Goal: Information Seeking & Learning: Learn about a topic

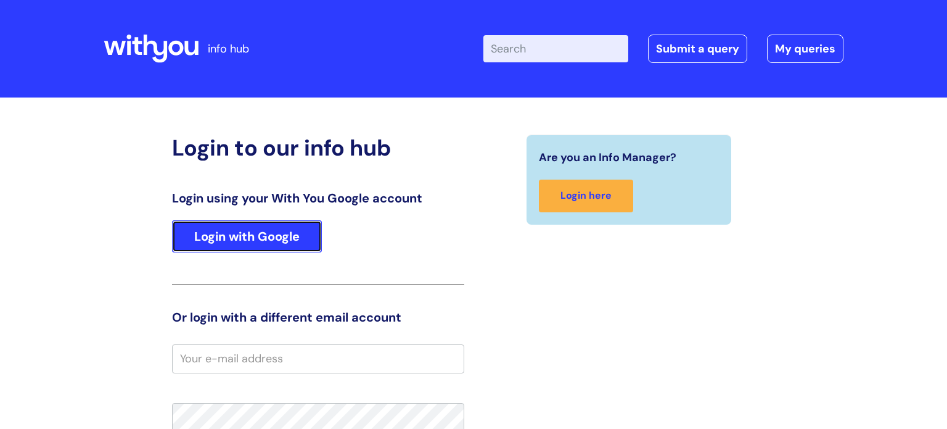
click at [210, 236] on link "Login with Google" at bounding box center [247, 236] width 150 height 32
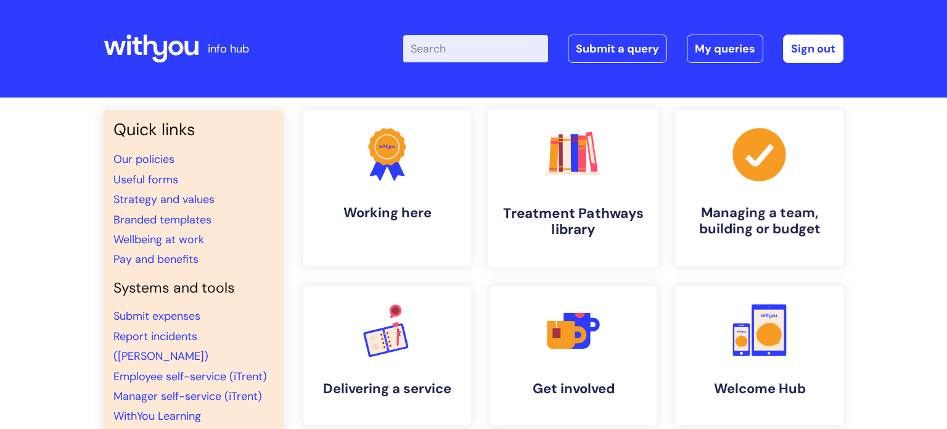
click at [558, 166] on icon at bounding box center [554, 154] width 9 height 35
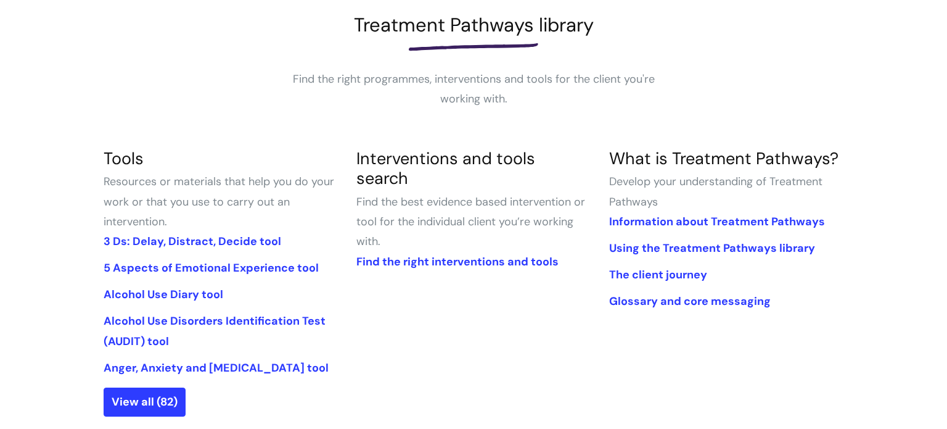
scroll to position [199, 0]
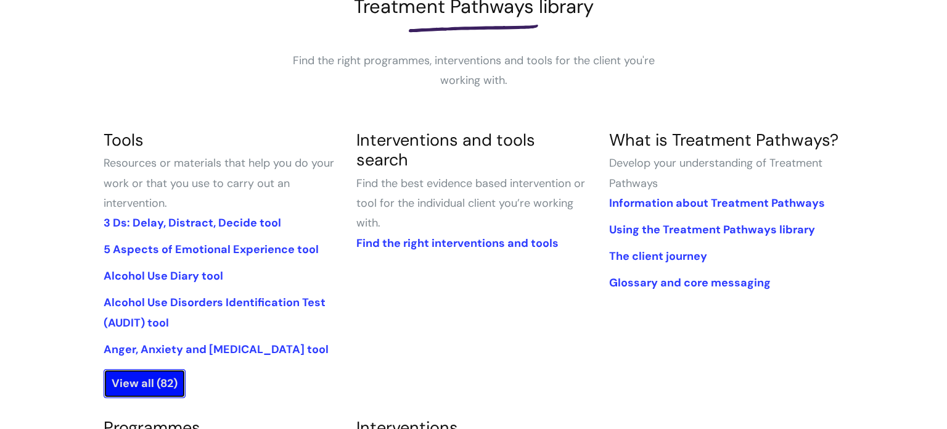
click at [151, 385] on link "View all (82)" at bounding box center [145, 383] width 82 height 28
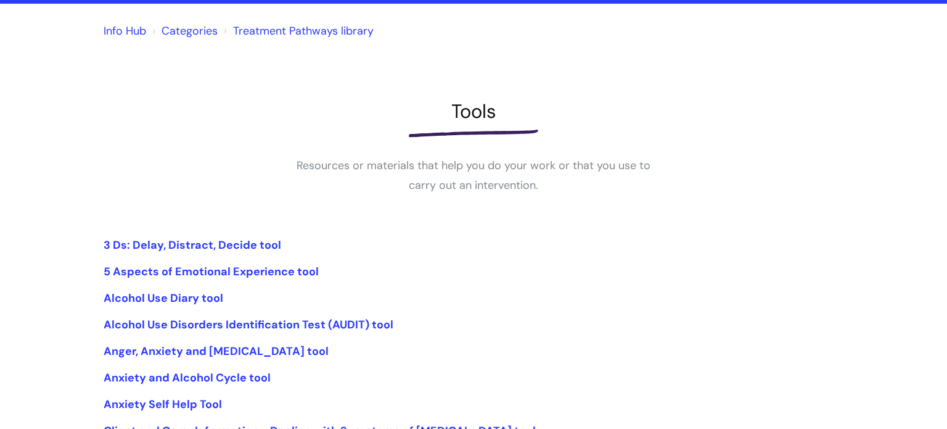
scroll to position [96, 0]
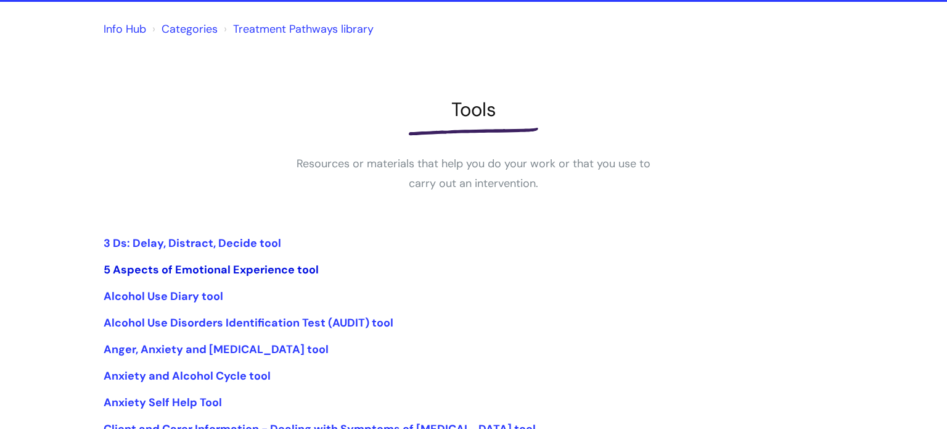
click at [233, 271] on link "5 Aspects of Emotional Experience tool" at bounding box center [211, 269] width 215 height 15
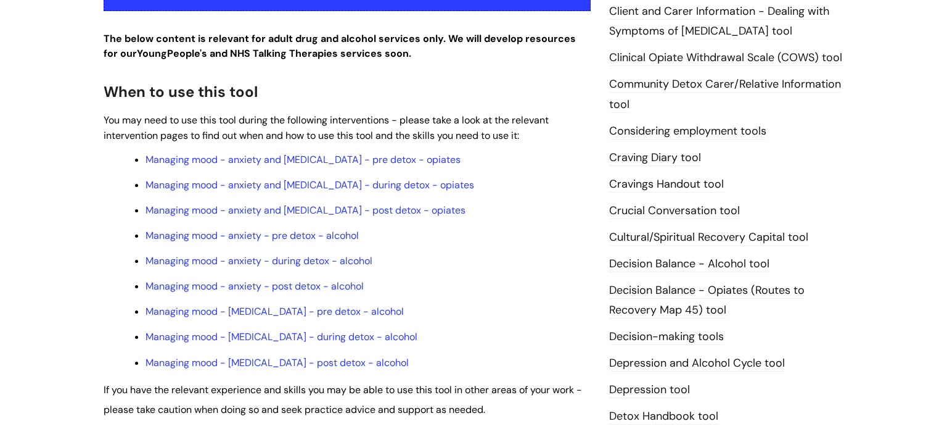
scroll to position [361, 0]
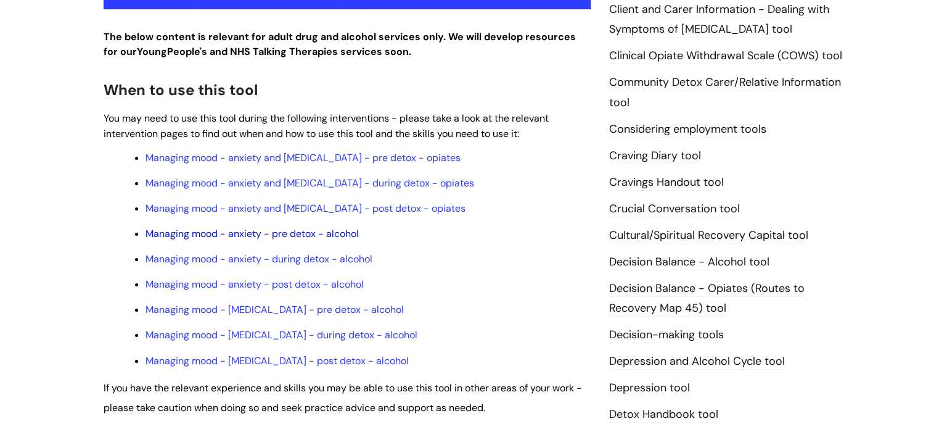
click at [195, 239] on link "Managing mood - anxiety - pre detox - alcohol" at bounding box center [252, 233] width 213 height 13
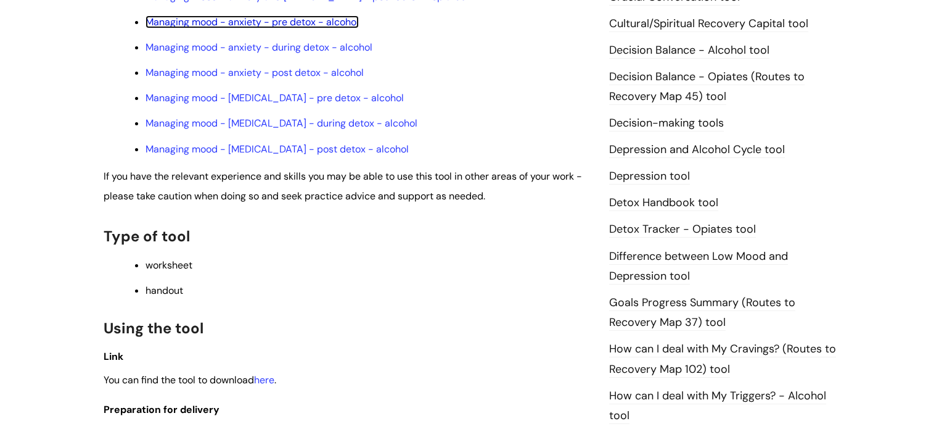
scroll to position [575, 0]
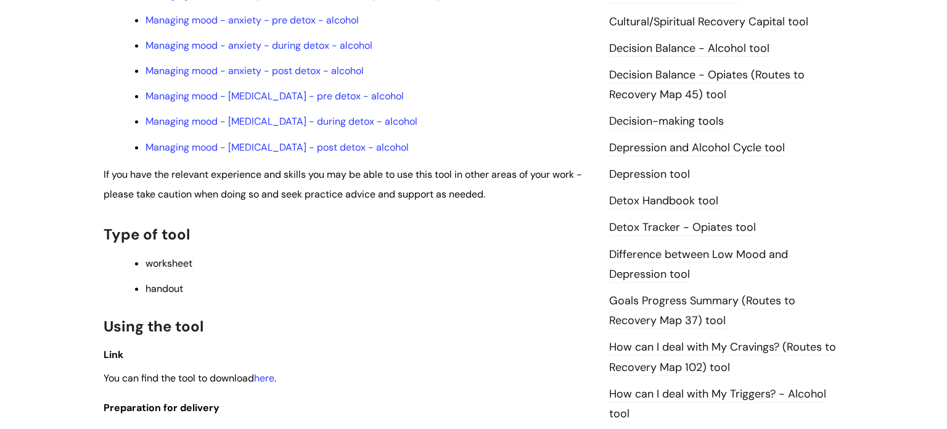
click at [635, 257] on link "Difference between Low Mood and Depression tool" at bounding box center [698, 265] width 179 height 36
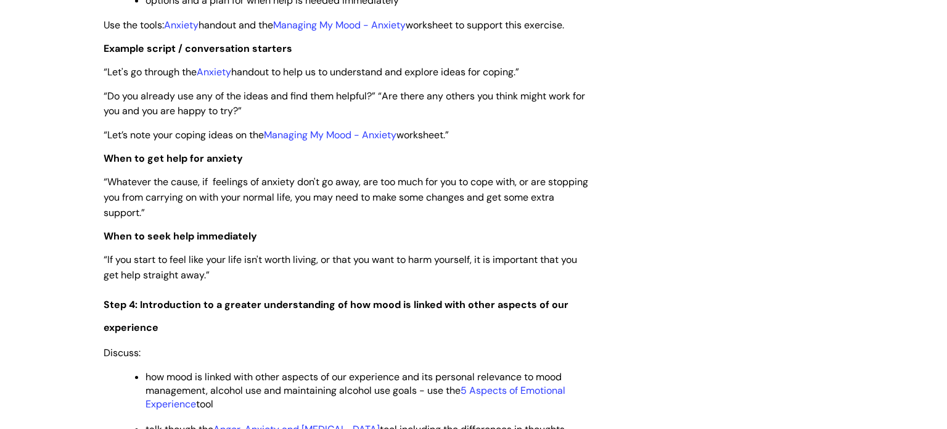
scroll to position [2391, 0]
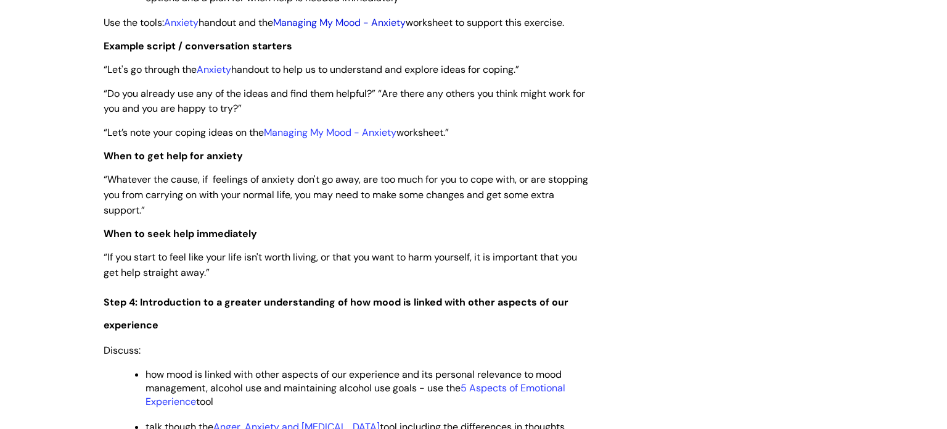
click at [334, 29] on link "Managing My Mood - Anxiety" at bounding box center [339, 22] width 133 height 13
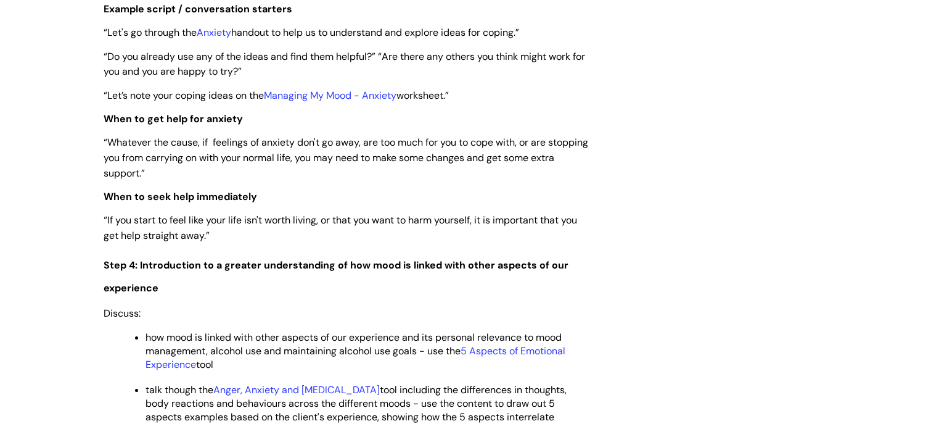
scroll to position [2277, 0]
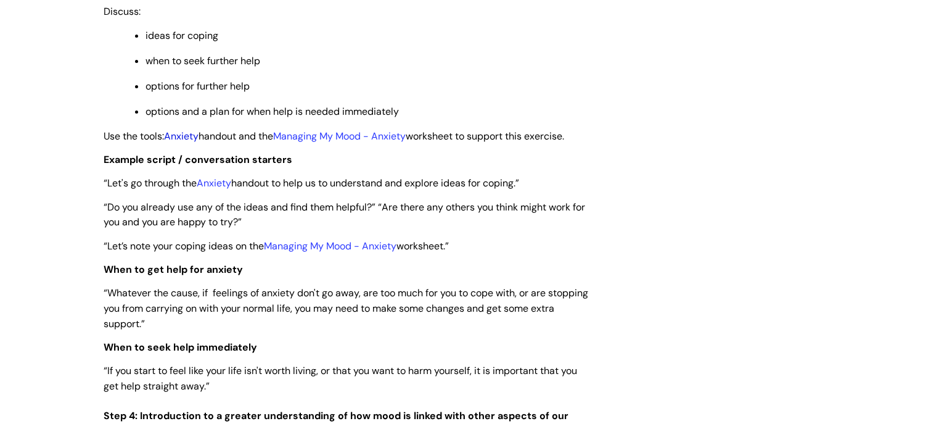
click at [197, 142] on link "Anxiety" at bounding box center [181, 136] width 35 height 13
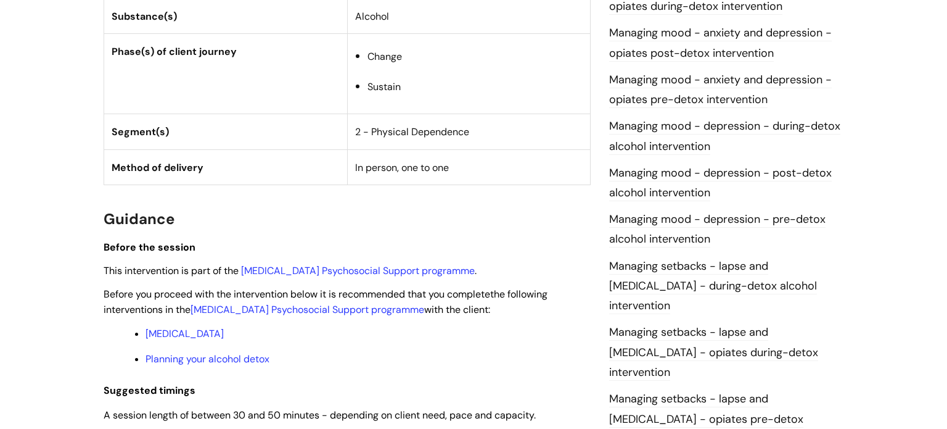
scroll to position [597, 0]
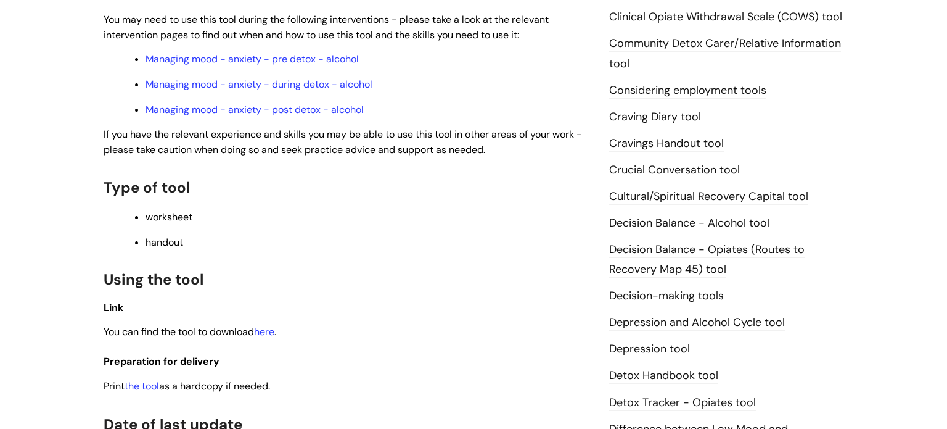
scroll to position [461, 0]
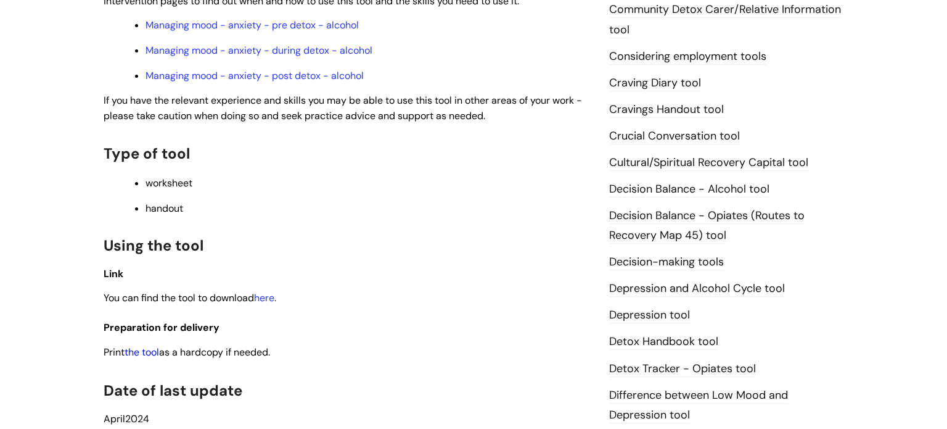
click at [154, 358] on link "the tool" at bounding box center [142, 351] width 35 height 13
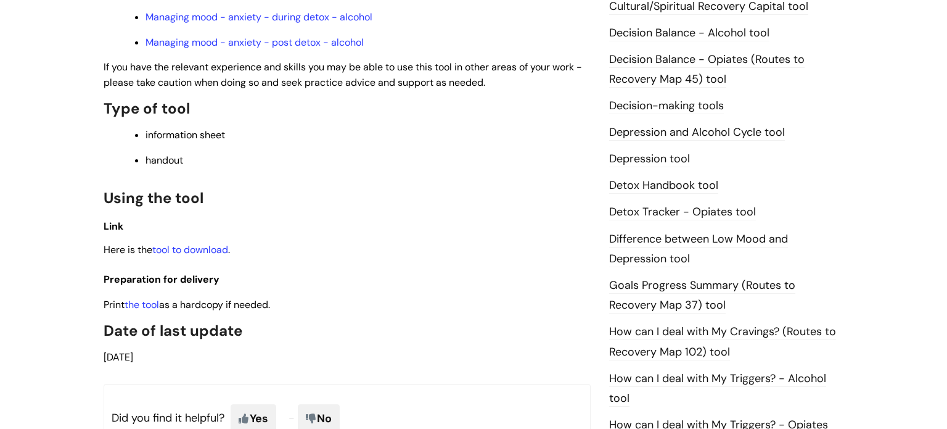
scroll to position [632, 0]
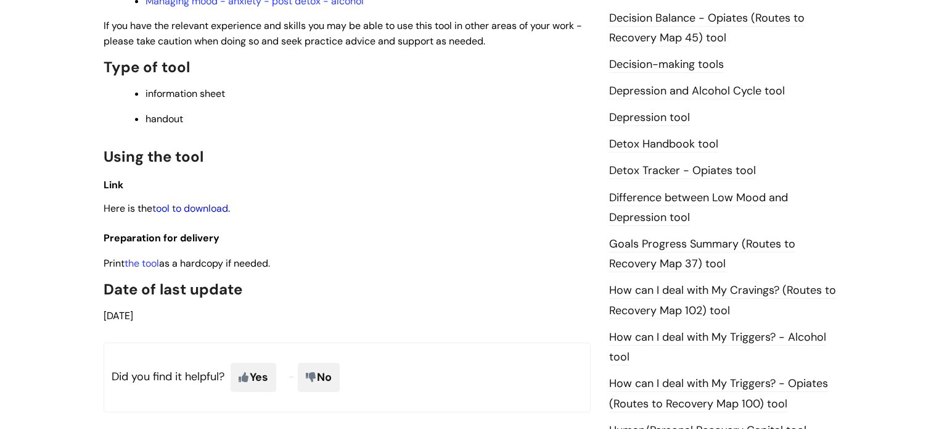
click at [192, 215] on link "tool to download" at bounding box center [190, 208] width 76 height 13
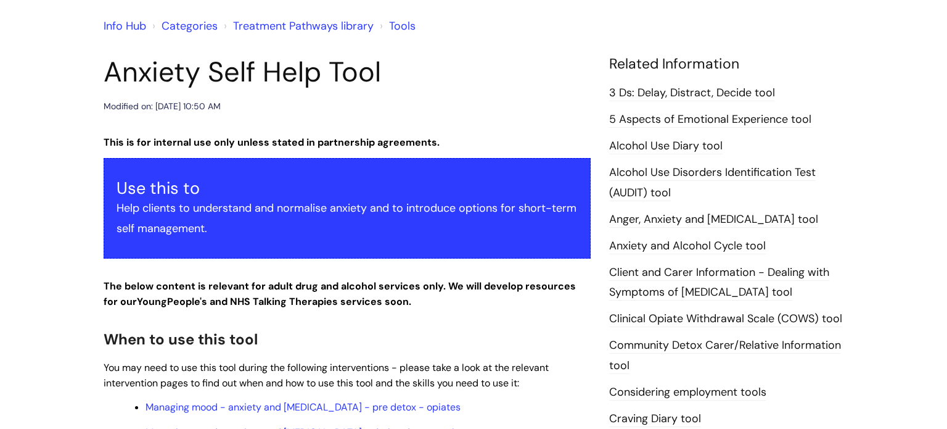
scroll to position [98, 0]
click at [678, 220] on link "Anger, Anxiety and [MEDICAL_DATA] tool" at bounding box center [713, 220] width 209 height 16
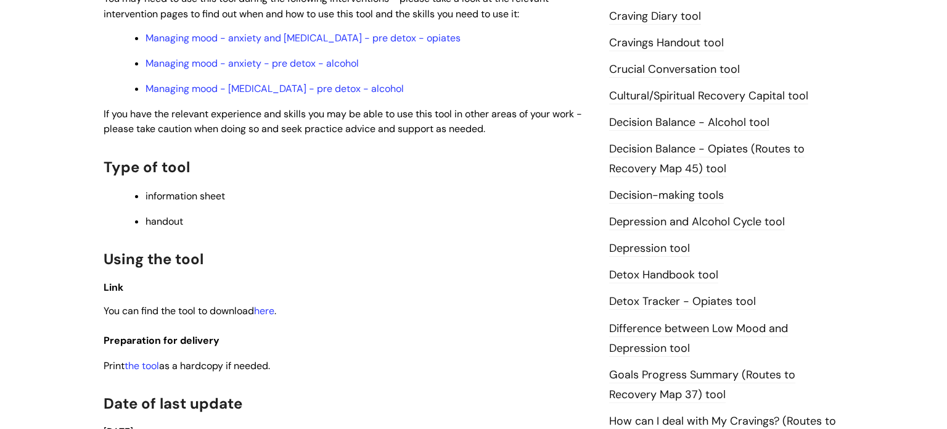
scroll to position [720, 0]
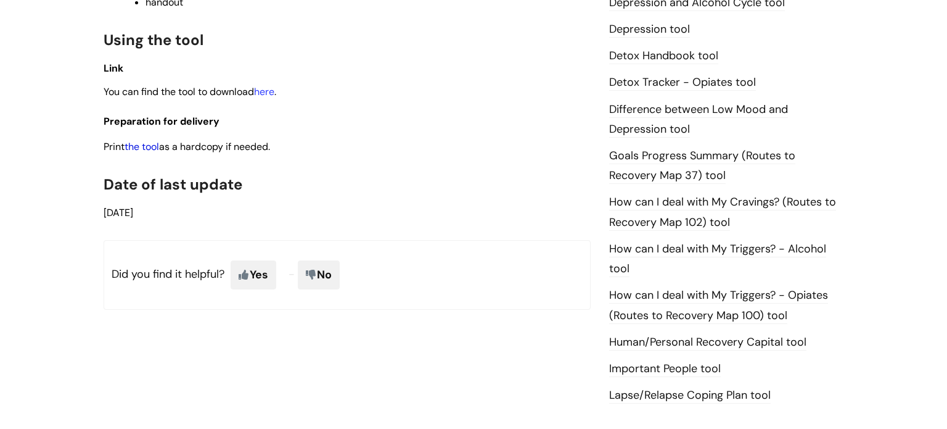
click at [147, 140] on link "the tool" at bounding box center [142, 146] width 35 height 13
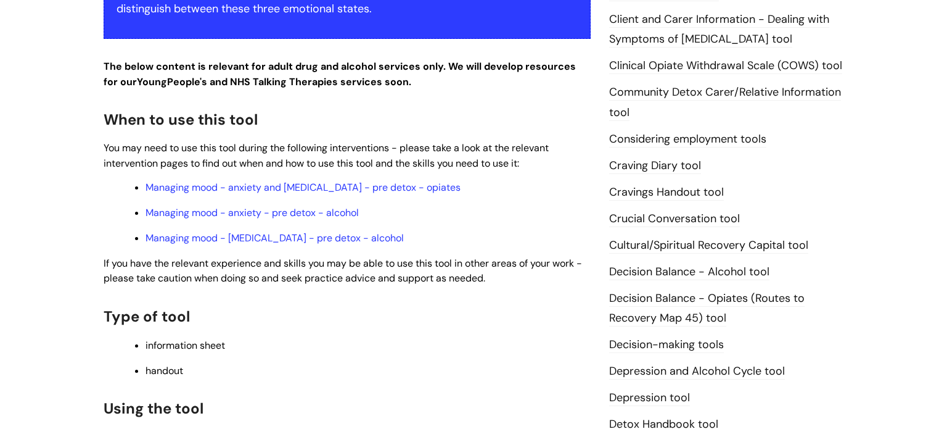
scroll to position [355, 0]
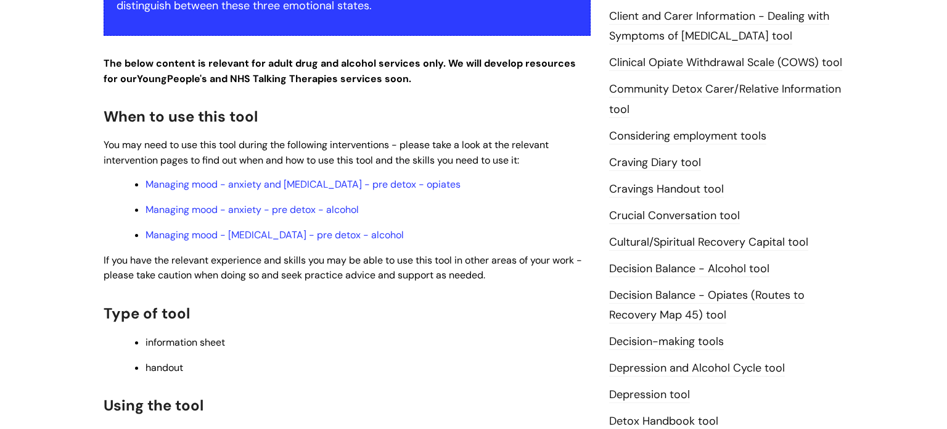
click at [646, 268] on link "Decision Balance - Alcohol tool" at bounding box center [689, 269] width 160 height 16
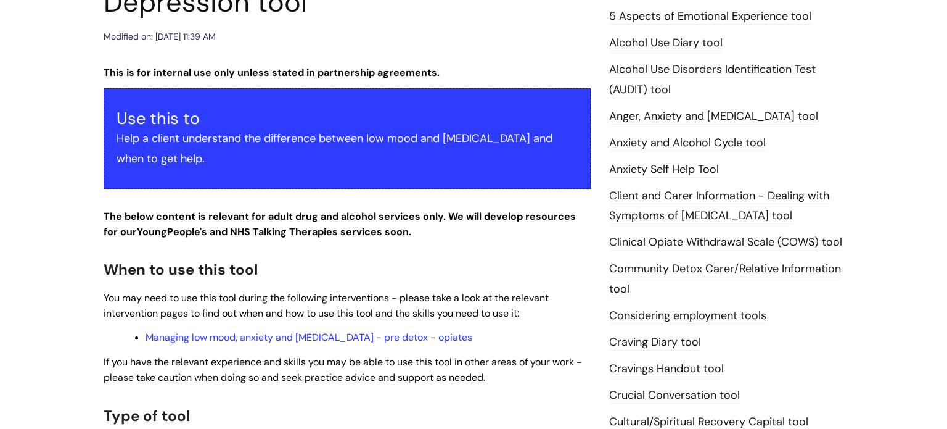
scroll to position [221, 0]
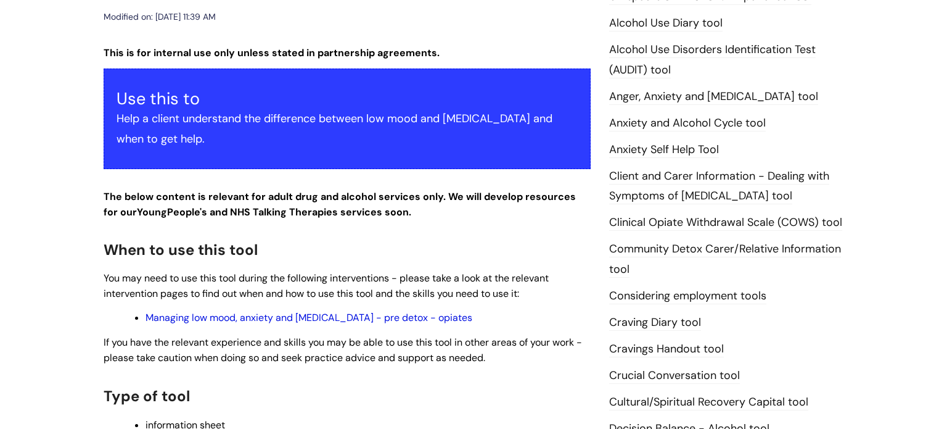
click at [295, 318] on link "Managing low mood, anxiety and [MEDICAL_DATA] - pre detox - opiates" at bounding box center [309, 317] width 327 height 13
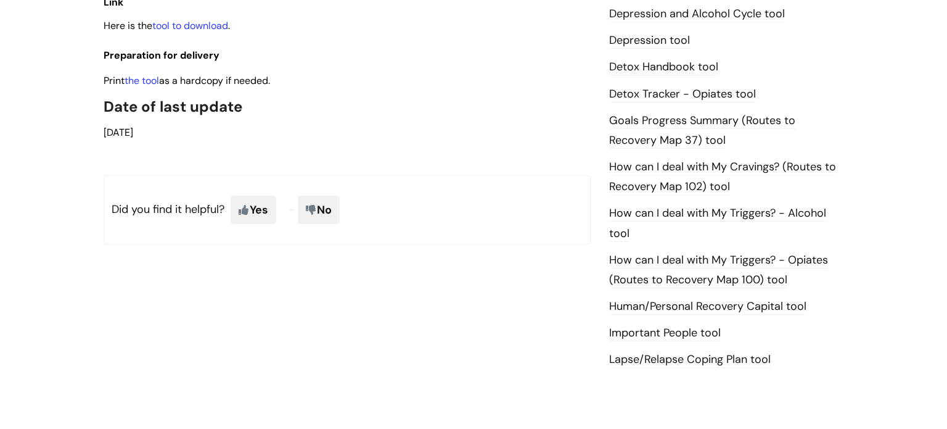
scroll to position [734, 0]
click at [661, 214] on link "How can I deal with My Triggers? - Alcohol tool" at bounding box center [717, 225] width 217 height 36
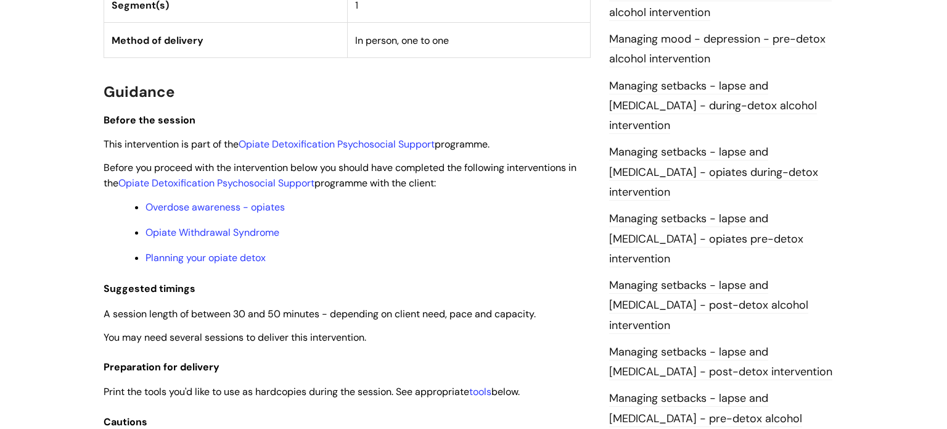
scroll to position [599, 0]
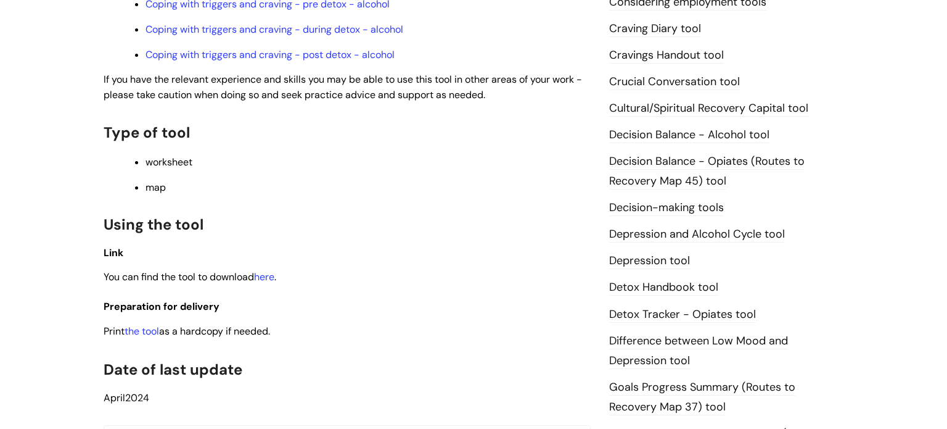
scroll to position [546, 0]
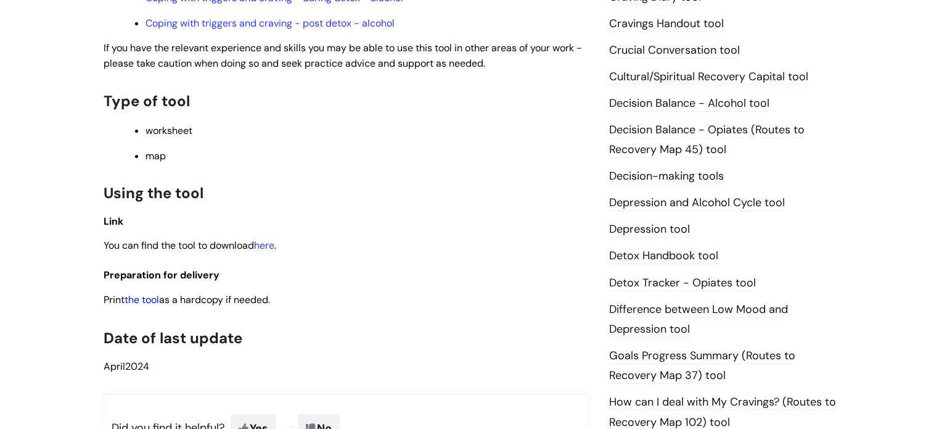
click at [141, 306] on link "the tool" at bounding box center [142, 299] width 35 height 13
click at [269, 252] on link "here" at bounding box center [264, 245] width 20 height 13
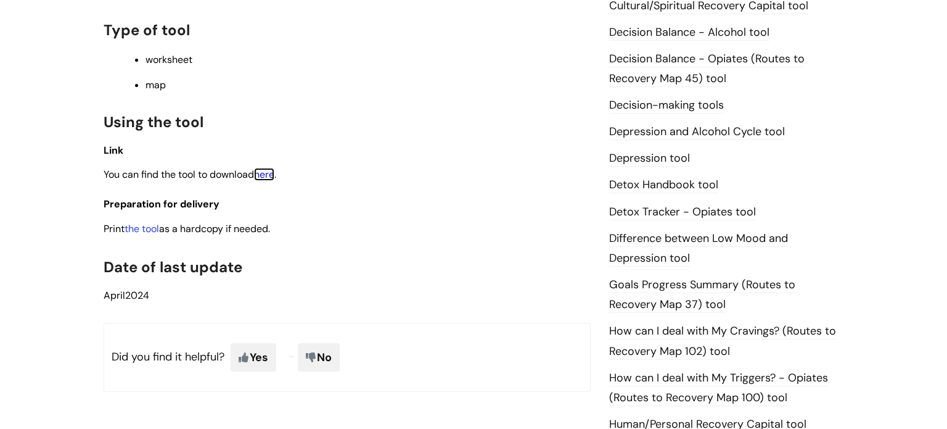
scroll to position [611, 0]
